Goal: Task Accomplishment & Management: Complete application form

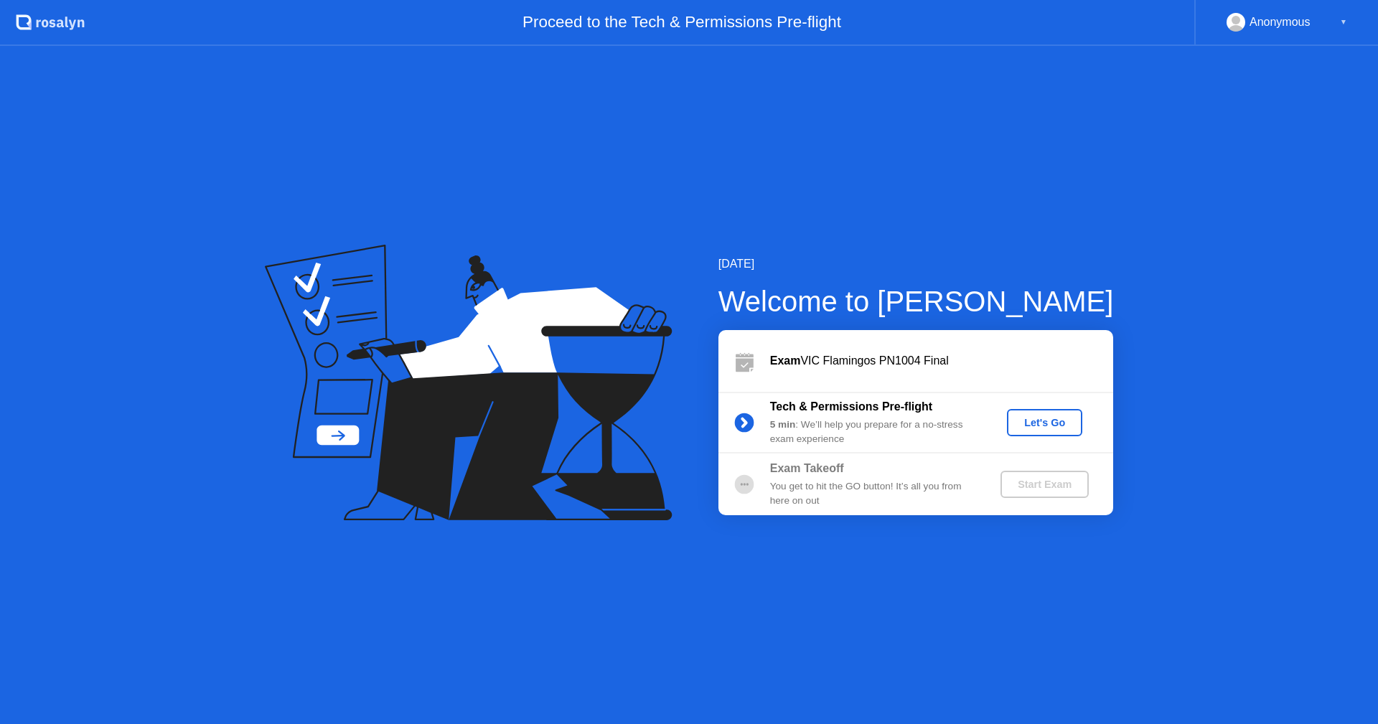
click at [1061, 432] on button "Let's Go" at bounding box center [1044, 422] width 75 height 27
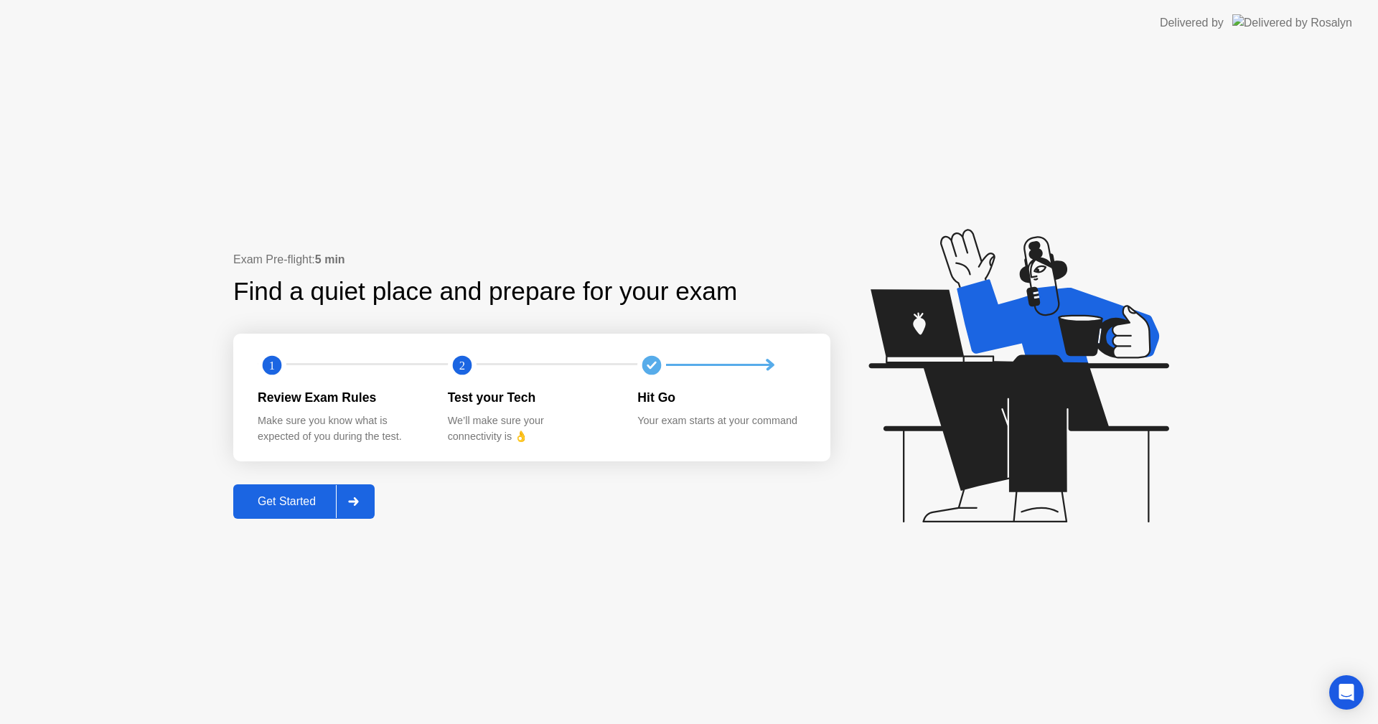
click at [330, 489] on button "Get Started" at bounding box center [303, 502] width 141 height 34
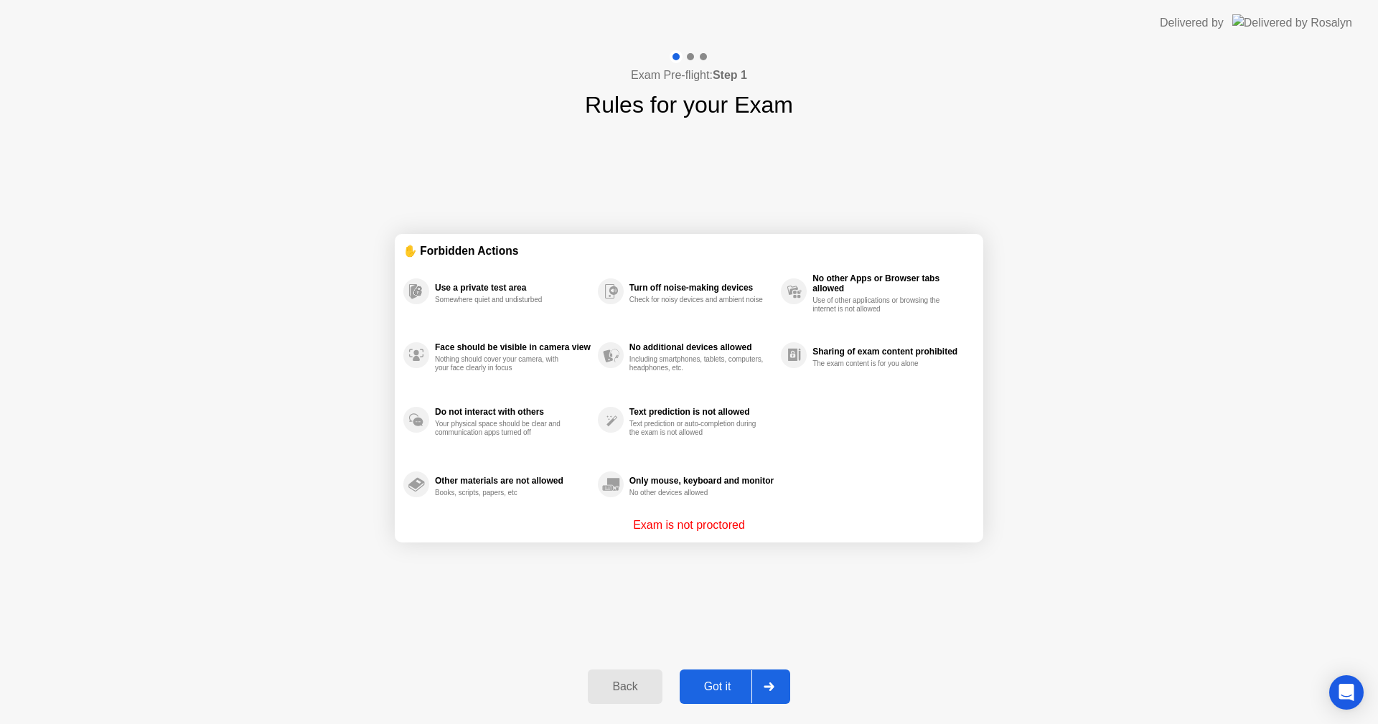
click at [698, 670] on button "Got it" at bounding box center [735, 687] width 111 height 34
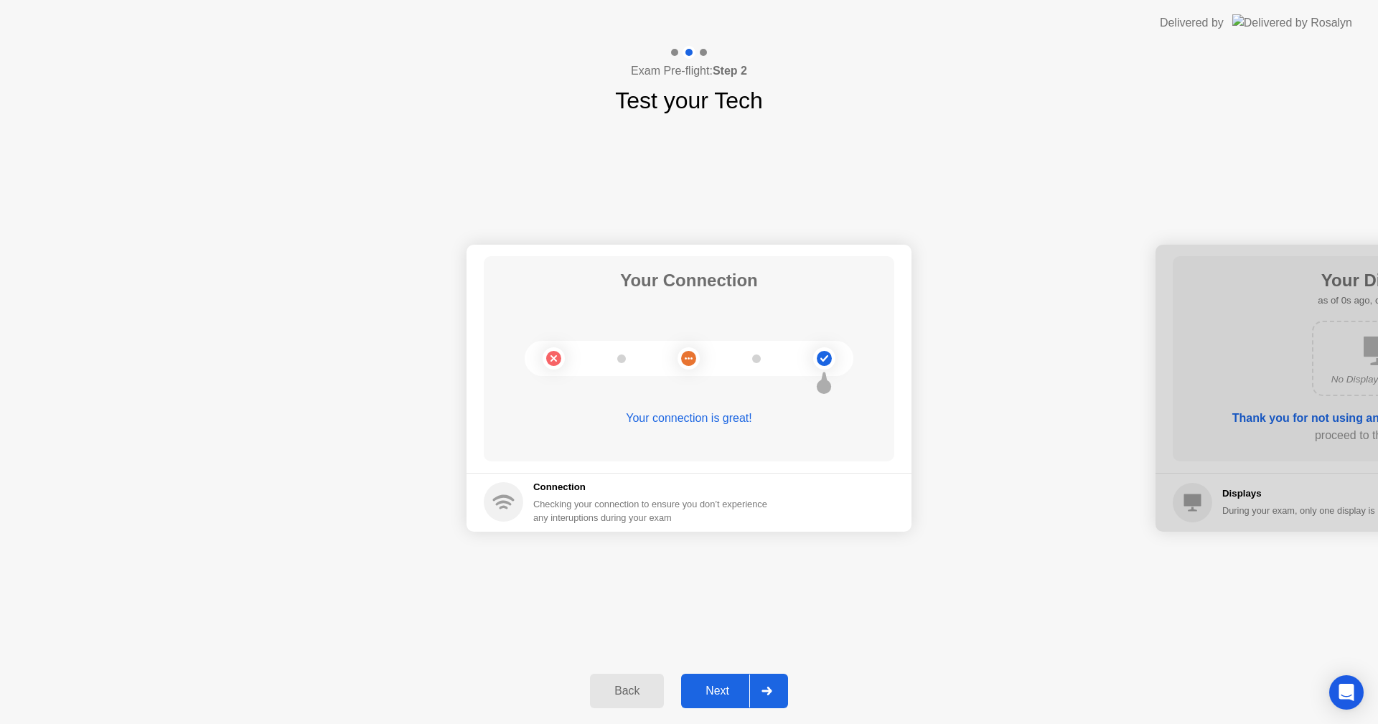
click at [735, 697] on div "Next" at bounding box center [718, 691] width 64 height 13
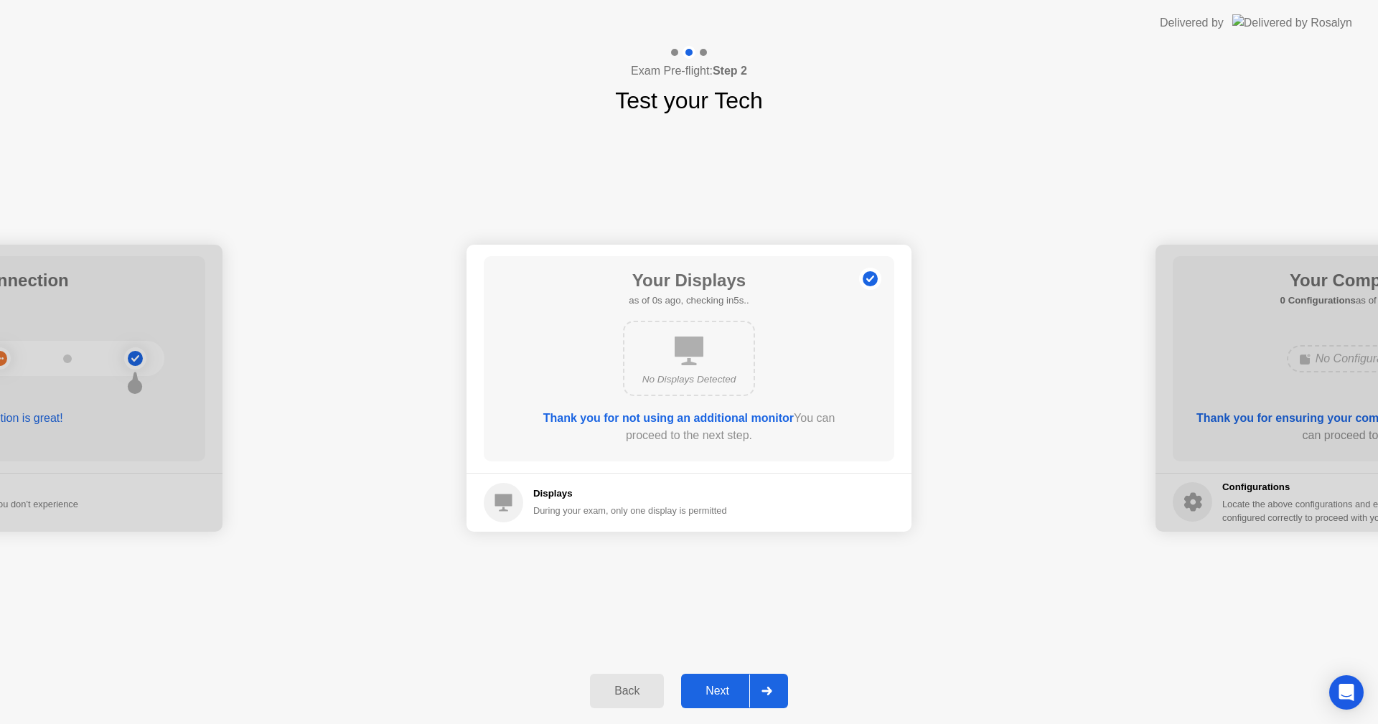
click at [735, 697] on div "Next" at bounding box center [718, 691] width 64 height 13
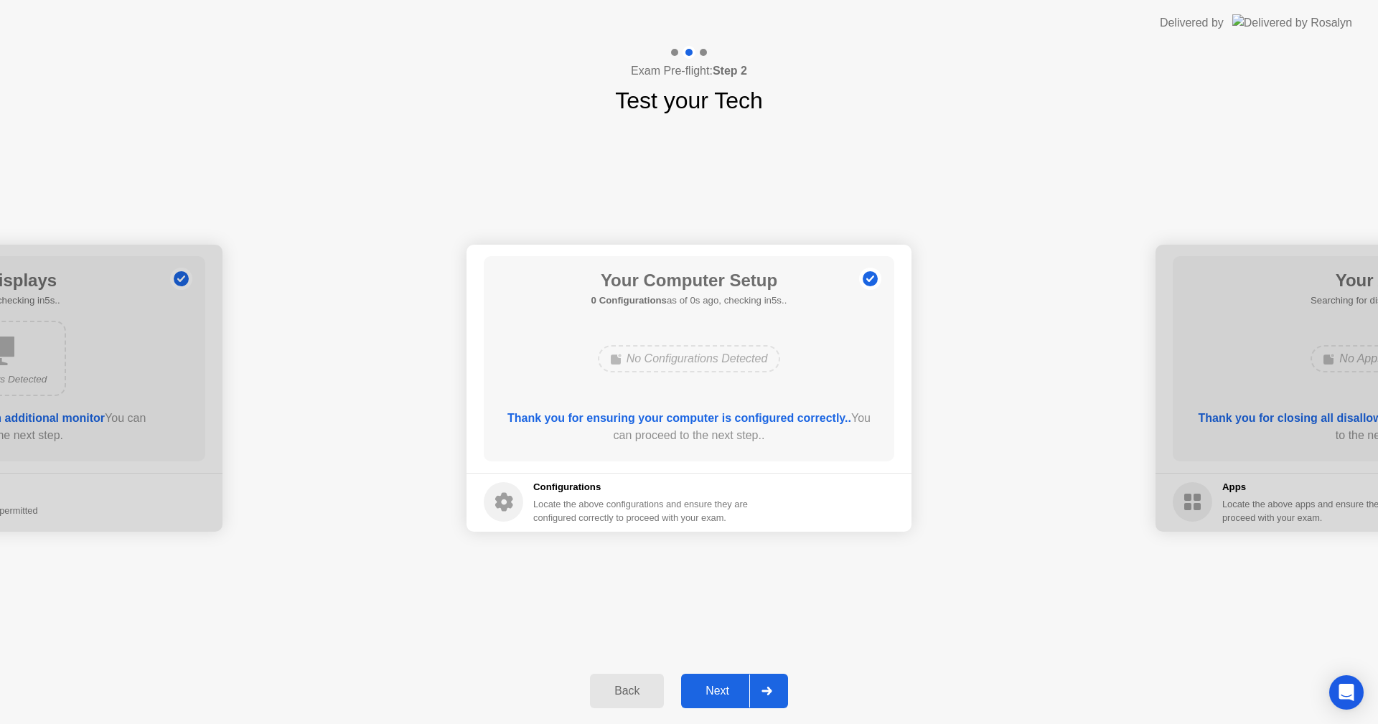
click at [735, 697] on div "Next" at bounding box center [718, 691] width 64 height 13
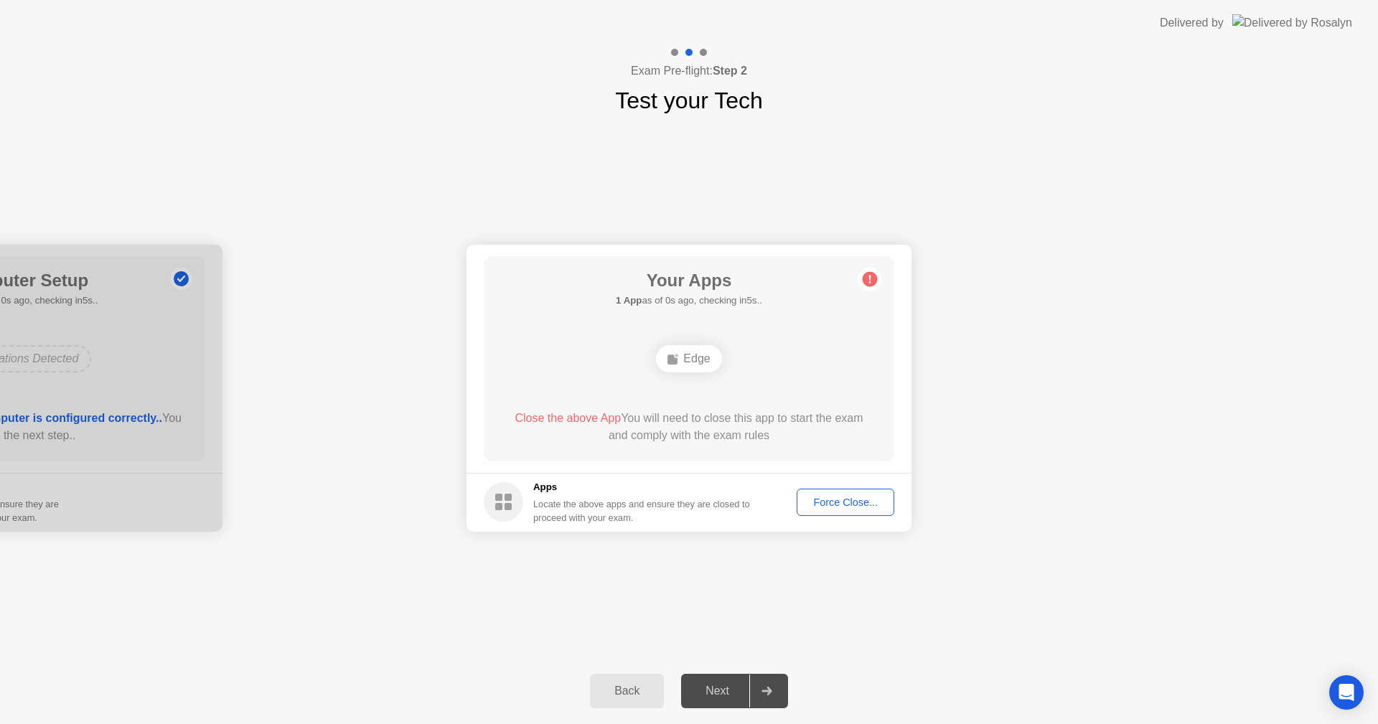
click at [735, 697] on div "Next" at bounding box center [718, 691] width 64 height 13
click at [828, 492] on button "Force Close..." at bounding box center [846, 502] width 98 height 27
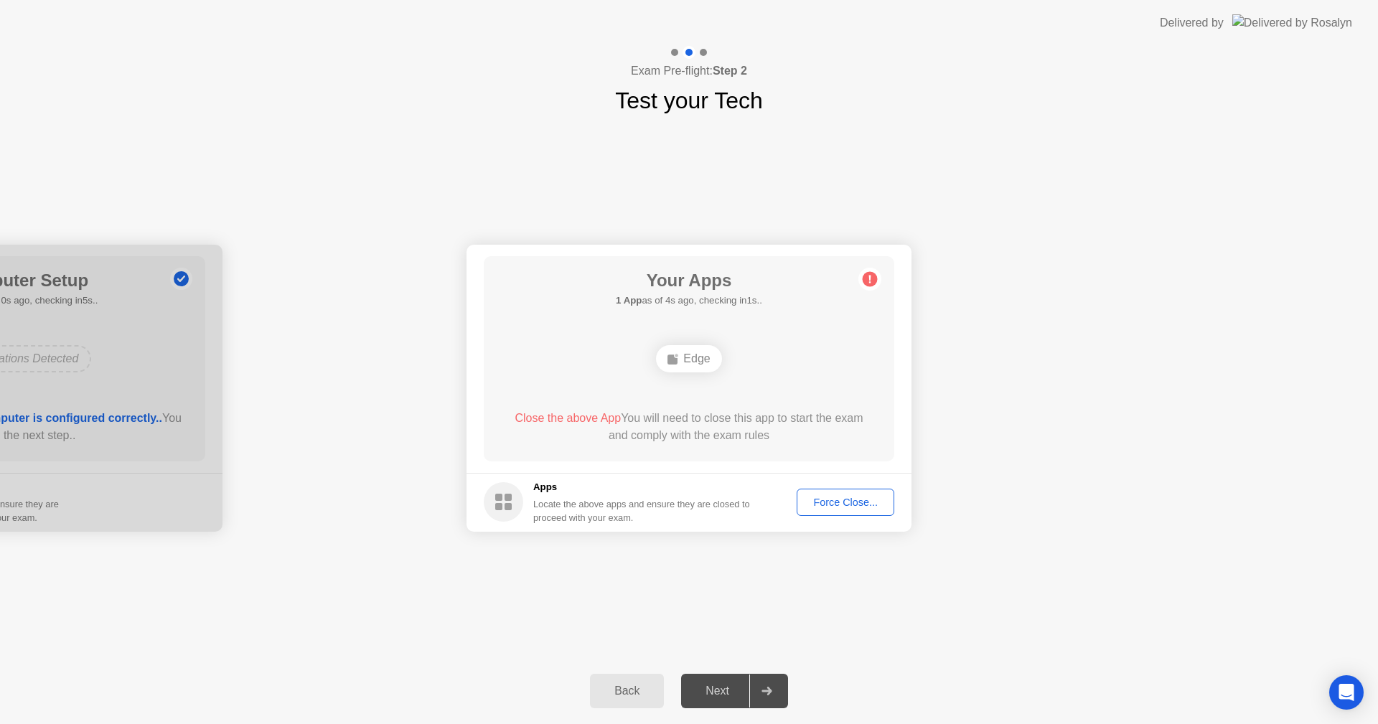
click at [850, 517] on footer "Apps Locate the above apps and ensure they are closed to proceed with your exam…" at bounding box center [689, 502] width 445 height 59
click at [842, 502] on div "Force Close..." at bounding box center [846, 502] width 88 height 11
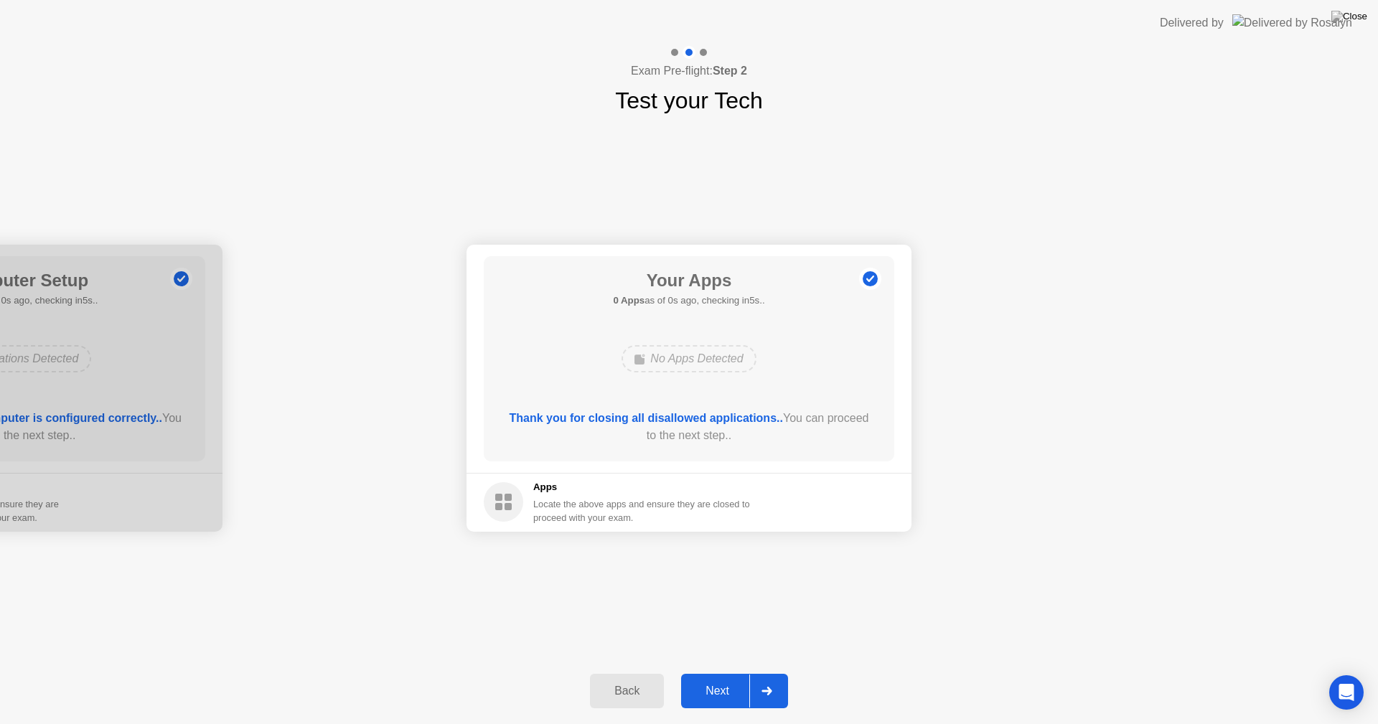
drag, startPoint x: 747, startPoint y: 435, endPoint x: 747, endPoint y: 452, distance: 16.5
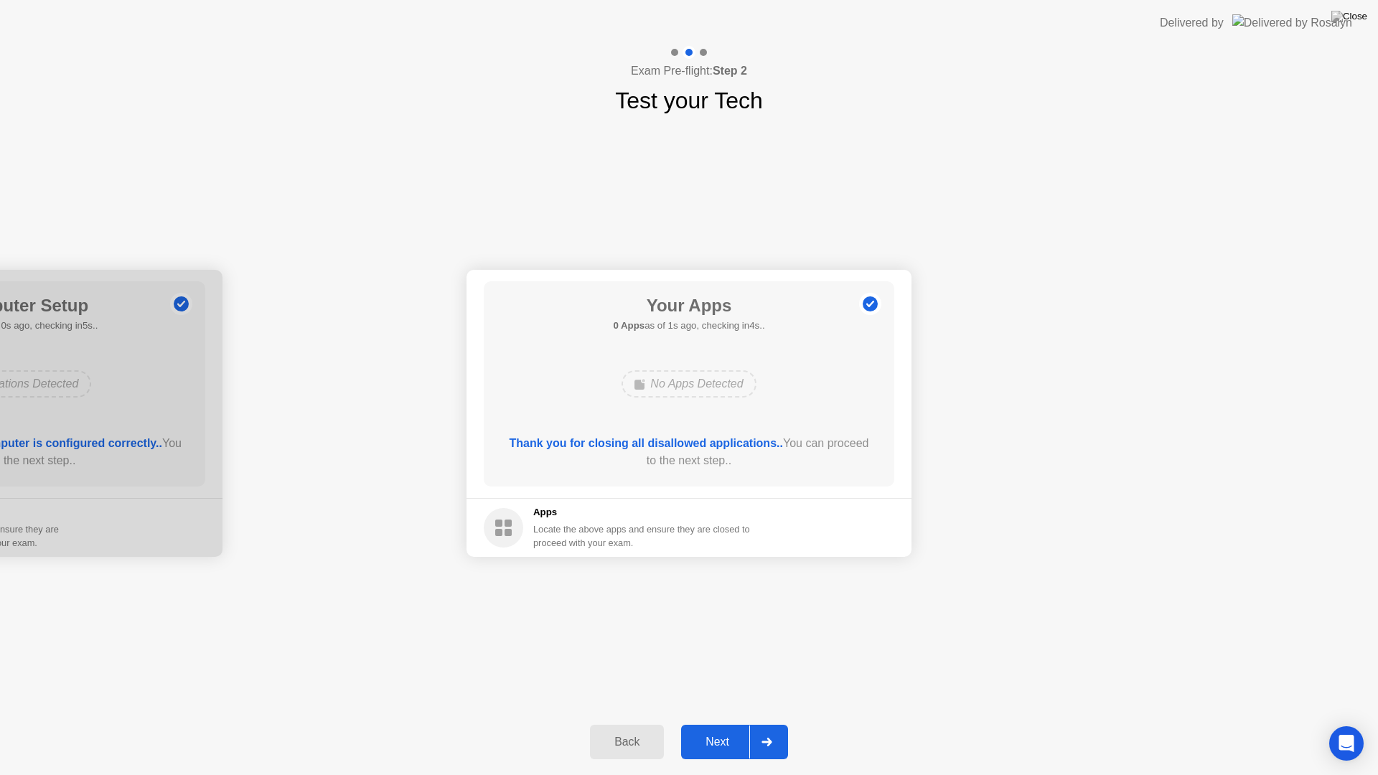
click at [744, 724] on div "Next" at bounding box center [718, 742] width 64 height 13
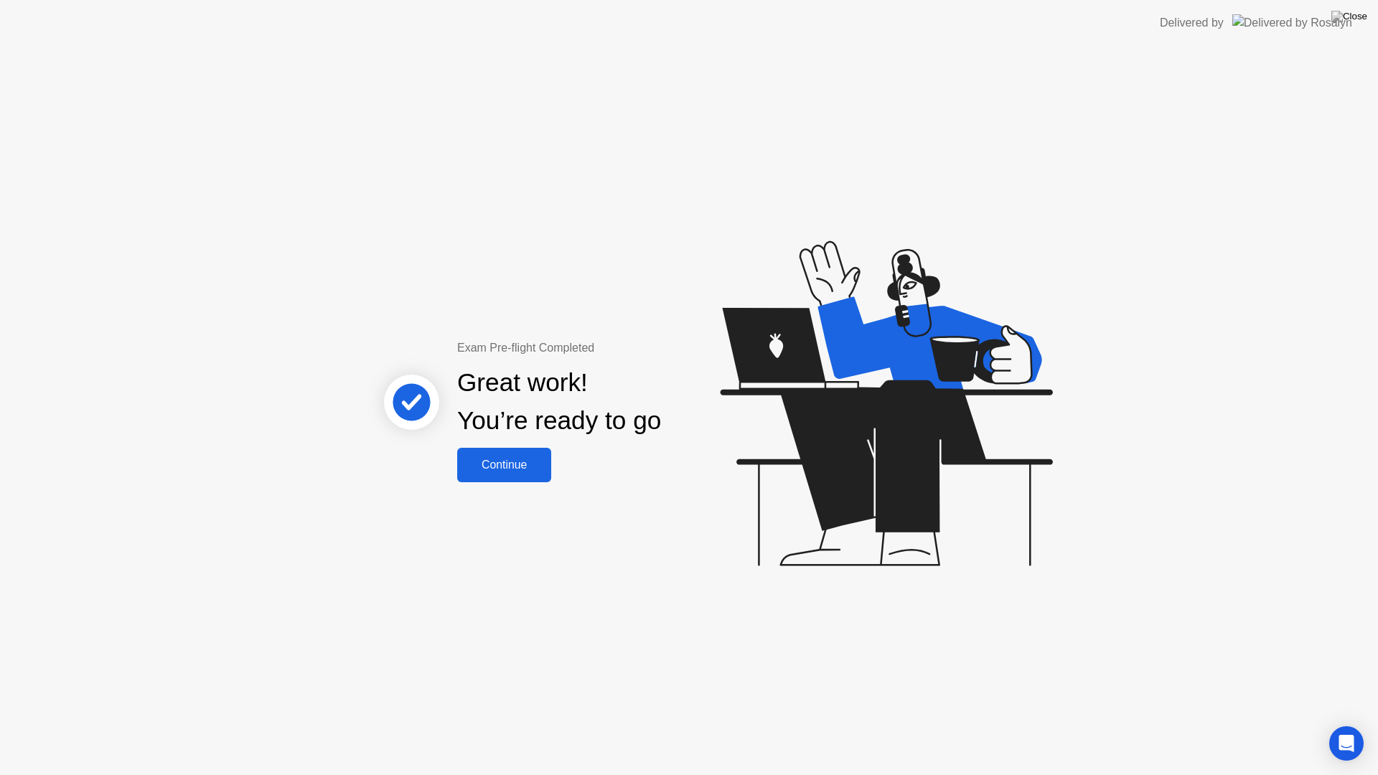
click at [525, 459] on div "Continue" at bounding box center [504, 465] width 85 height 13
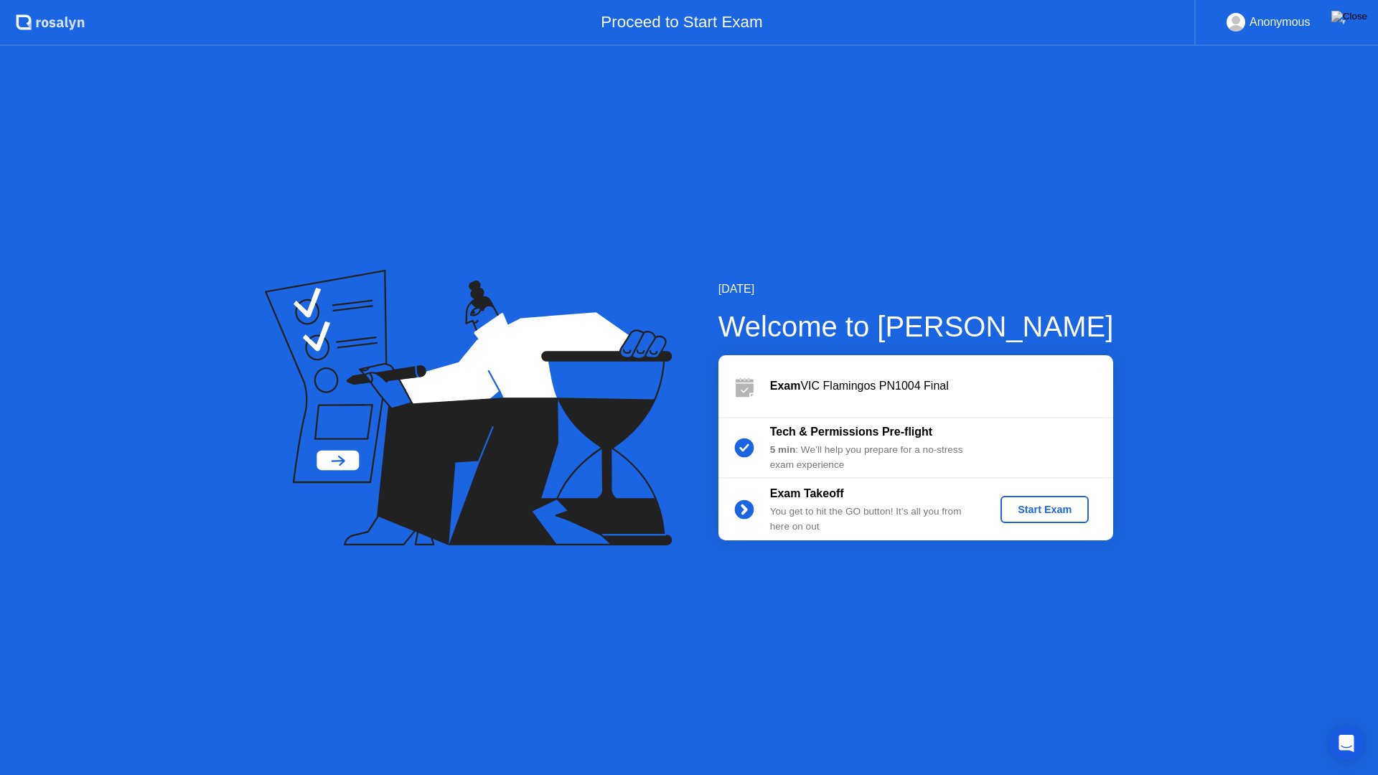
click at [1064, 518] on button "Start Exam" at bounding box center [1045, 509] width 88 height 27
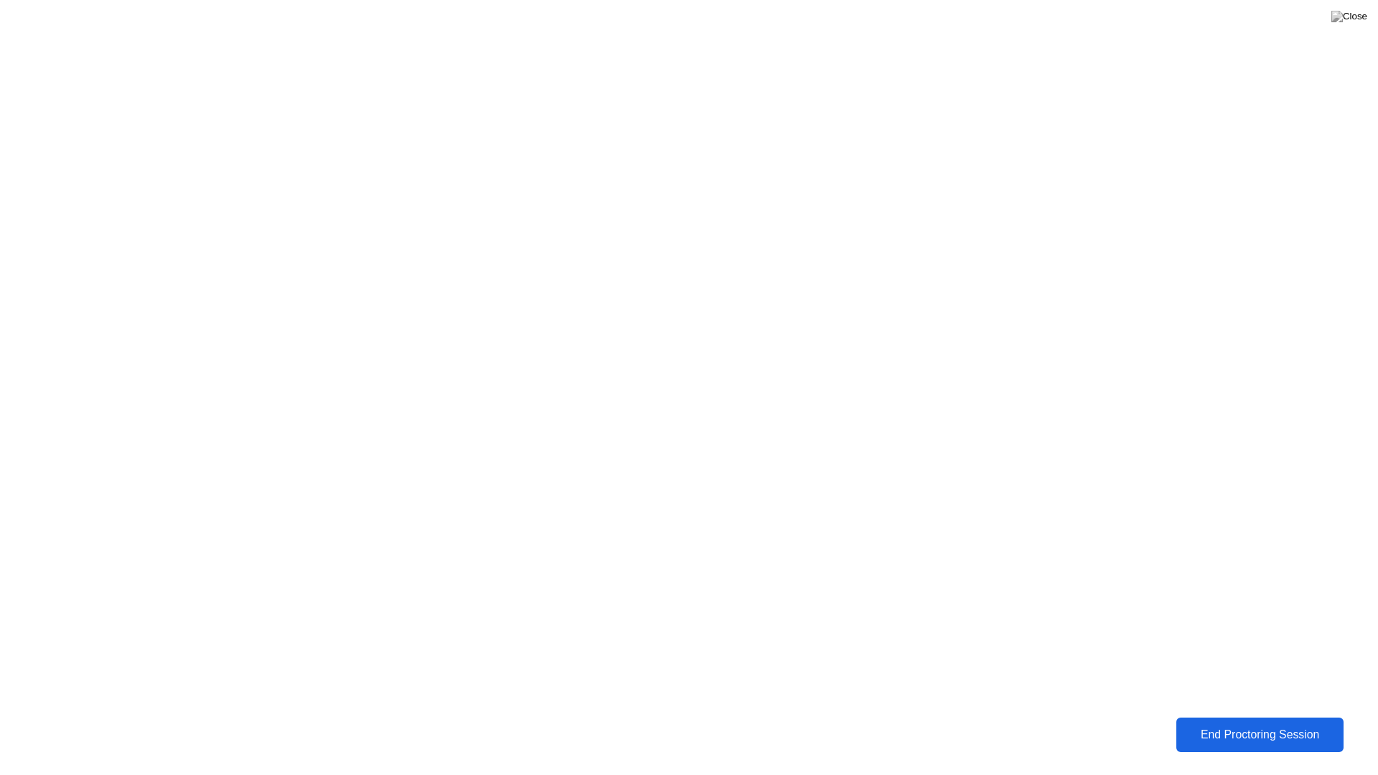
click at [1216, 724] on div "End Proctoring Session" at bounding box center [1260, 735] width 159 height 13
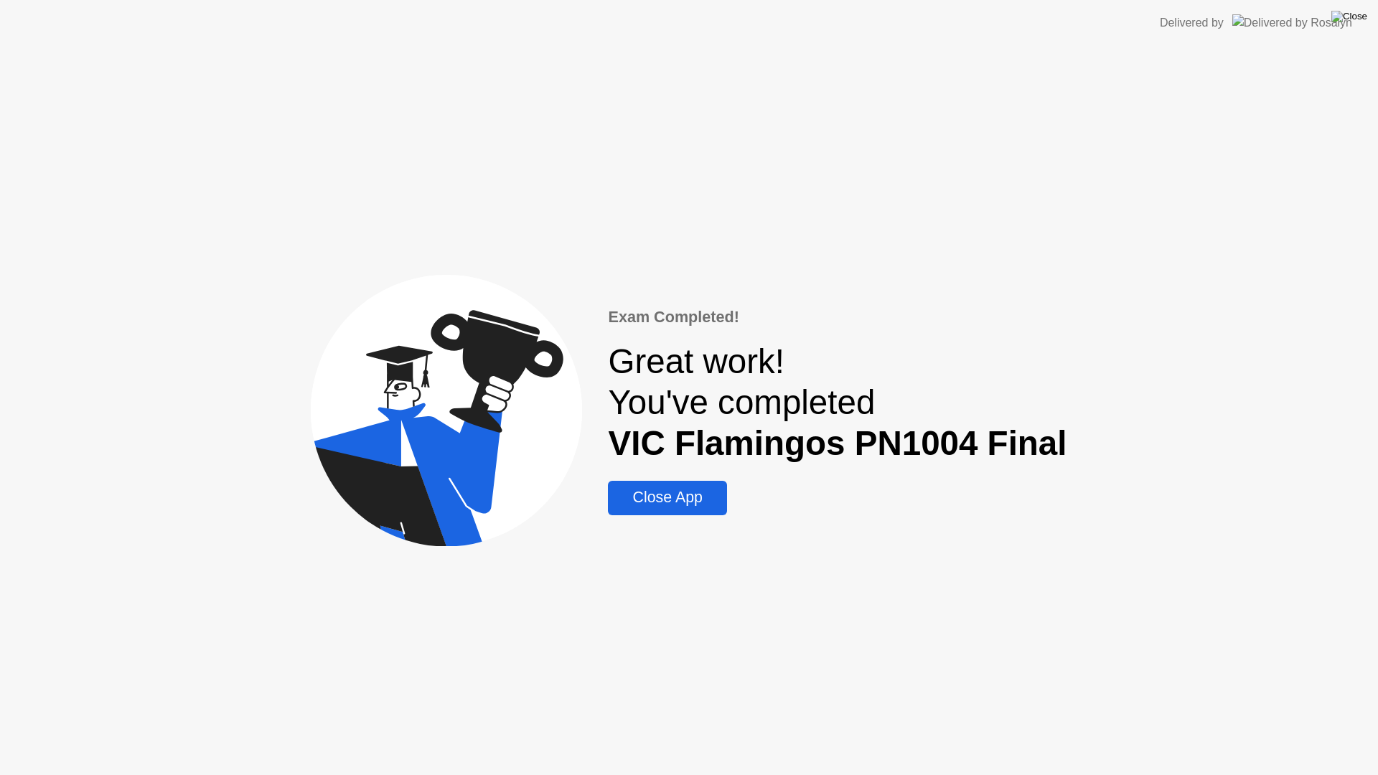
click at [1362, 13] on img at bounding box center [1350, 16] width 36 height 11
